Goal: Transaction & Acquisition: Purchase product/service

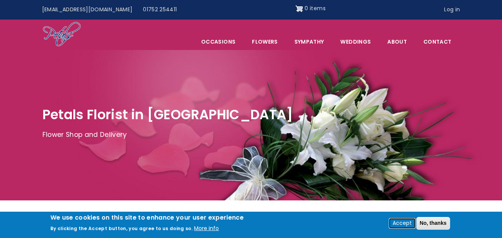
click at [403, 222] on button "Accept" at bounding box center [401, 223] width 25 height 9
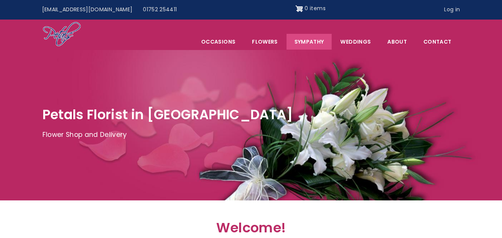
click at [314, 41] on link "Sympathy" at bounding box center [308, 42] width 45 height 16
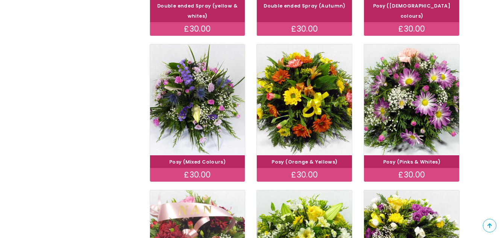
scroll to position [263, 0]
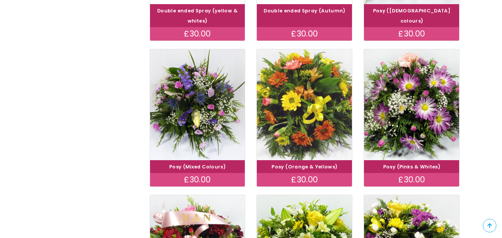
click at [295, 108] on img at bounding box center [304, 104] width 107 height 124
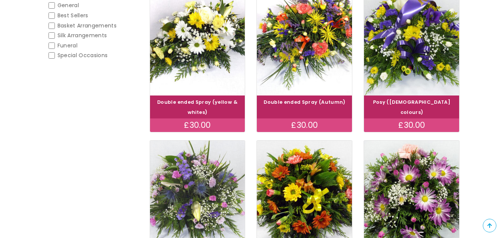
scroll to position [150, 0]
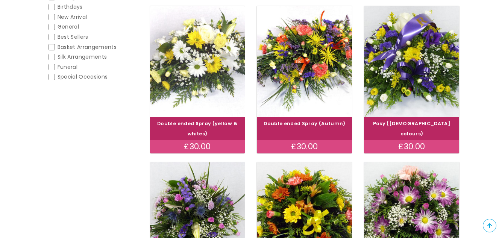
click at [206, 68] on img at bounding box center [197, 62] width 107 height 124
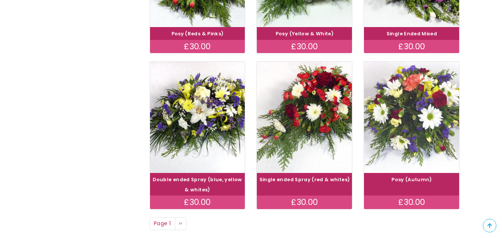
scroll to position [526, 0]
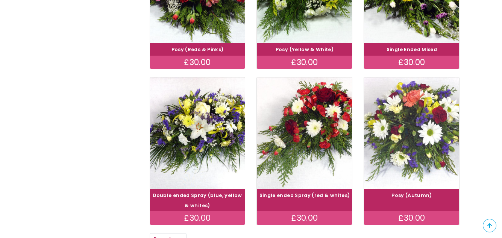
click at [411, 133] on img at bounding box center [411, 133] width 107 height 124
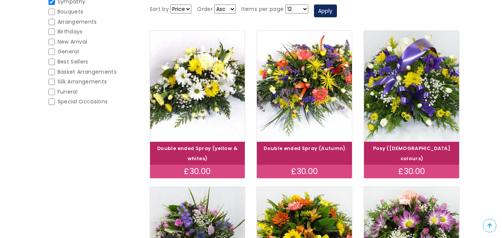
scroll to position [113, 0]
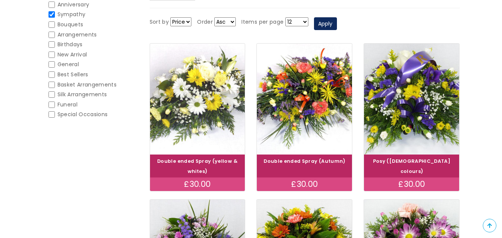
click at [204, 103] on img at bounding box center [197, 99] width 107 height 124
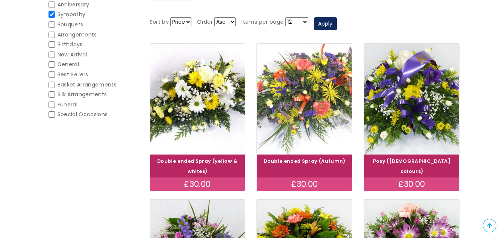
click at [298, 104] on img at bounding box center [304, 99] width 107 height 124
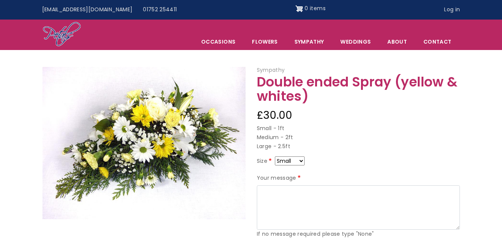
click at [301, 161] on select "Small Medium Large" at bounding box center [290, 160] width 30 height 9
select select "9"
click at [302, 160] on select "Small Medium Large" at bounding box center [290, 160] width 30 height 9
select select "8"
